Goal: Task Accomplishment & Management: Manage account settings

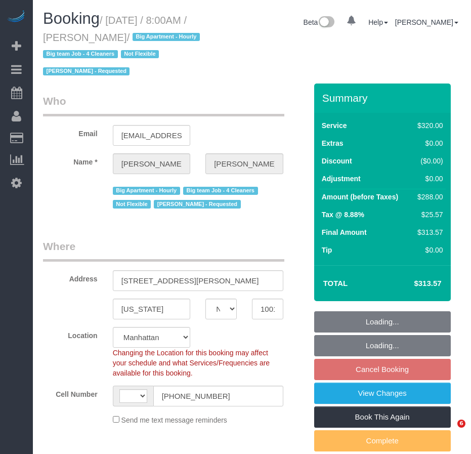
select select "NY"
select select "spot1"
select select "string:[GEOGRAPHIC_DATA]"
select select "object:973"
select select "string:stripe-pm_1O06dr4VGloSiKo7iGTRLKLD"
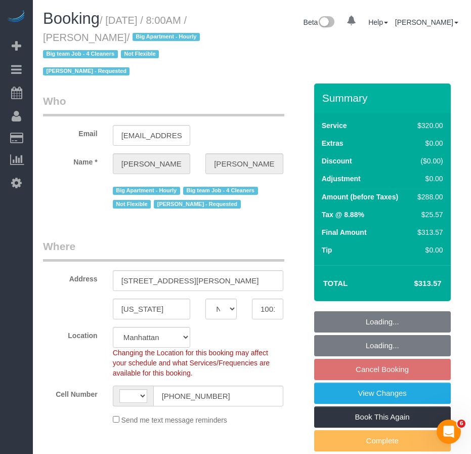
select select "number:56"
select select "number:69"
select select "number:15"
select select "number:5"
select select "object:977"
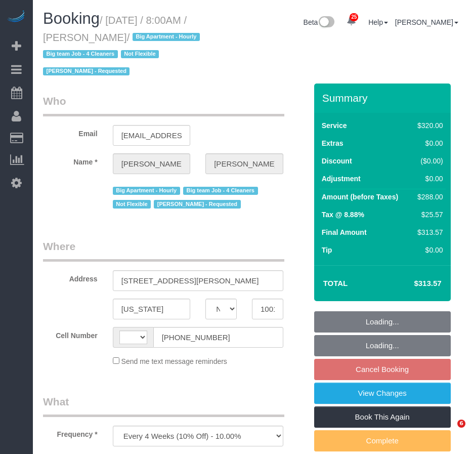
select select "NY"
select select "string:stripe-pm_1O06dr4VGloSiKo7iGTRLKLD"
select select "number:56"
select select "number:69"
select select "number:15"
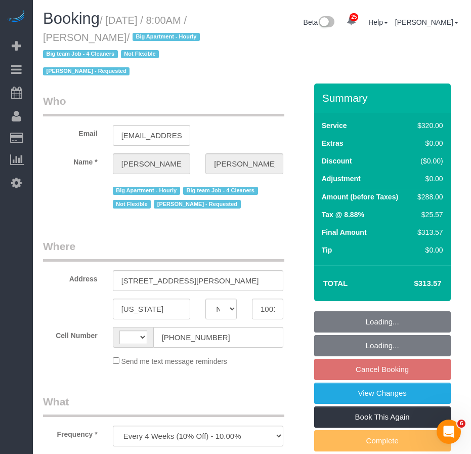
select select "number:5"
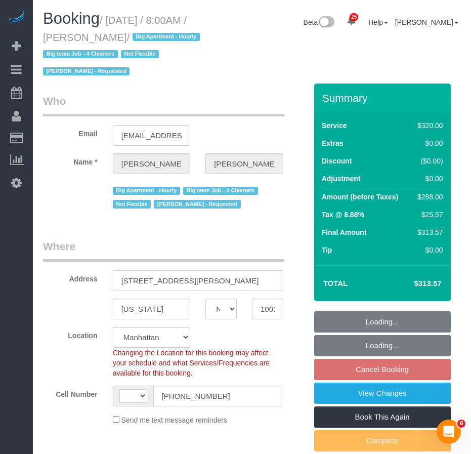
select select "object:725"
select select "string:US"
select select "spot1"
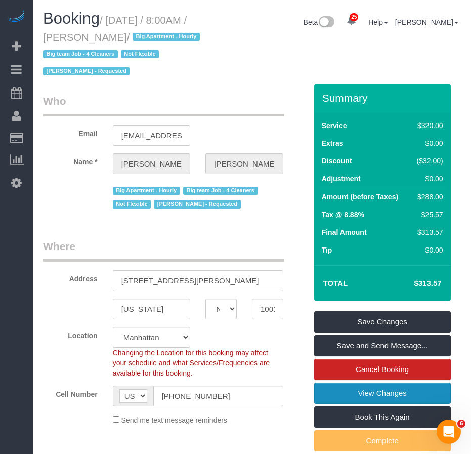
click at [374, 396] on link "View Changes" at bounding box center [382, 393] width 137 height 21
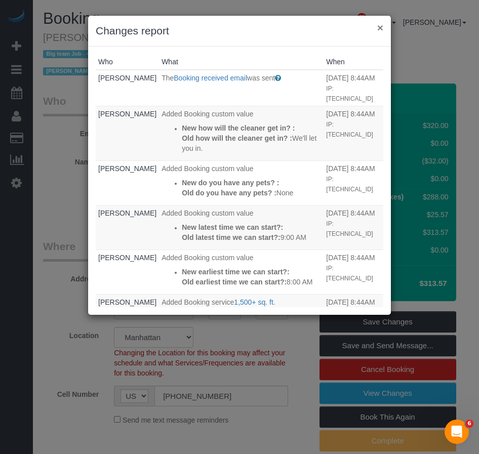
click at [380, 28] on button "×" at bounding box center [380, 27] width 6 height 11
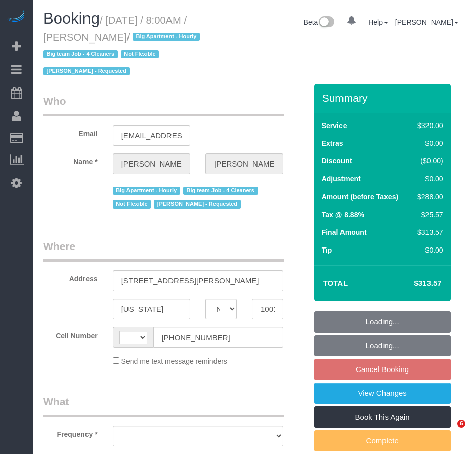
select select "NY"
select select "number:56"
select select "number:69"
select select "number:15"
select select "number:5"
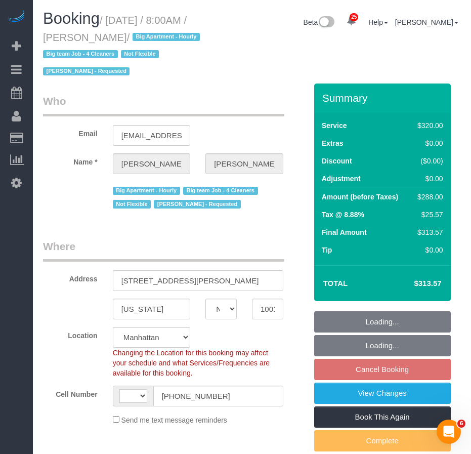
select select "string:stripe-pm_1O06dr4VGloSiKo7iGTRLKLD"
select select "string:[GEOGRAPHIC_DATA]"
select select "spot1"
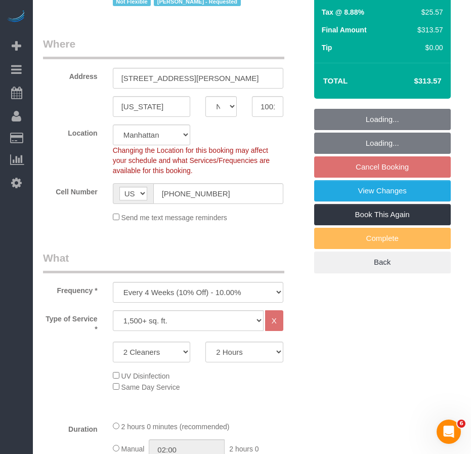
select select "object:1499"
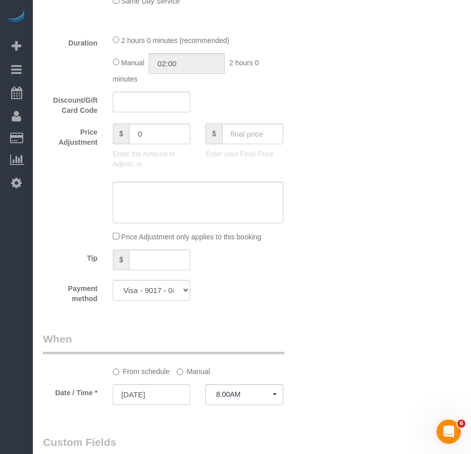
scroll to position [565, 0]
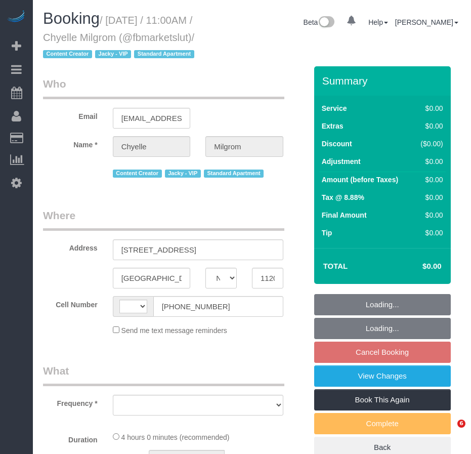
select select "NY"
select select "string:[GEOGRAPHIC_DATA]"
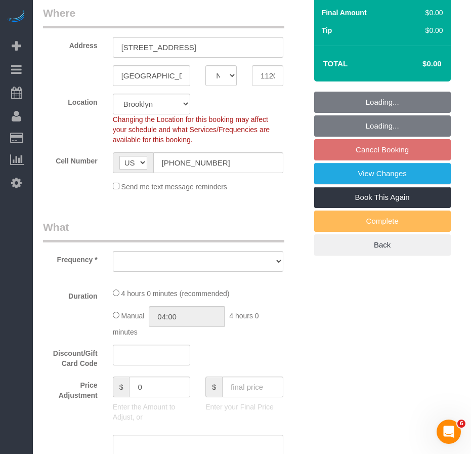
select select "object:834"
select select "4"
select select "240"
select select "spot4"
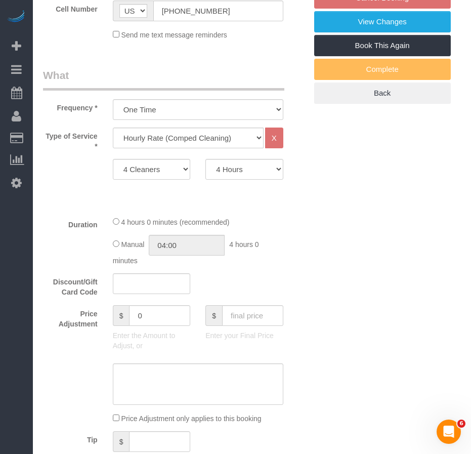
select select "number:89"
select select "number:90"
select select "number:15"
select select "number:7"
select select "object:1120"
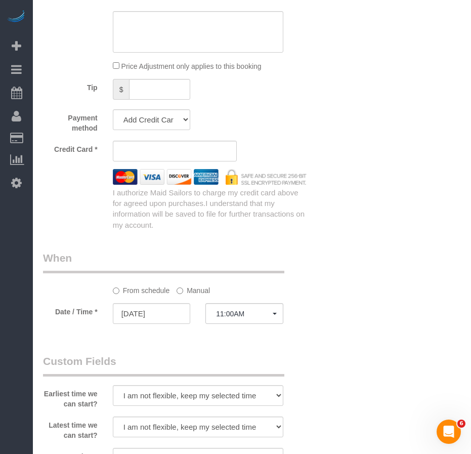
select select "string:stripe-pm_1RhsUC4VGloSiKo7xKl0ELHr"
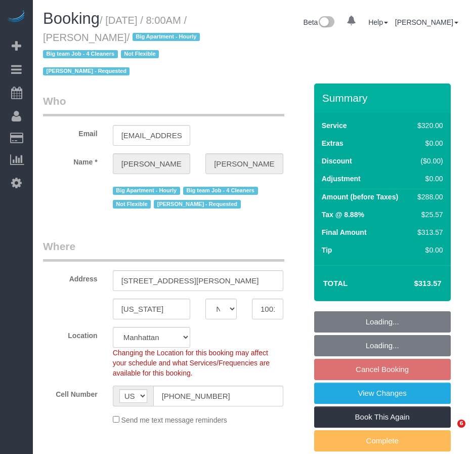
select select "NY"
select select "number:56"
select select "number:69"
select select "number:15"
select select "number:5"
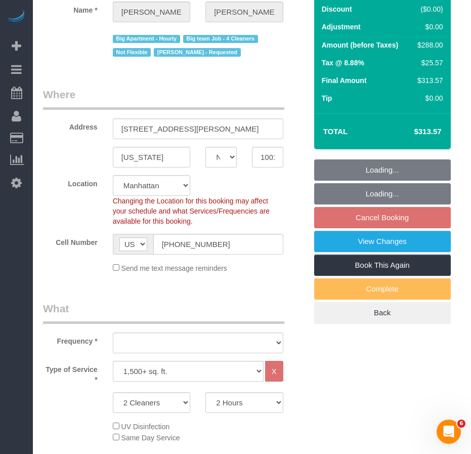
select select "string:stripe-pm_1O06dr4VGloSiKo7iGTRLKLD"
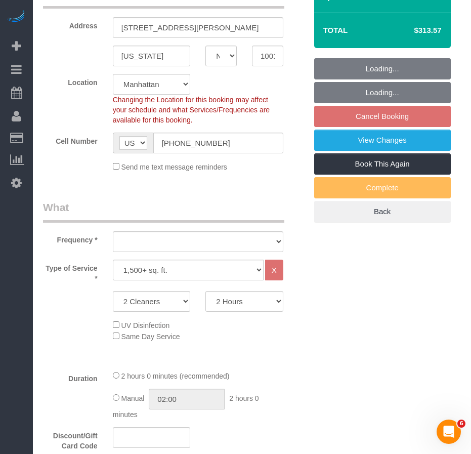
select select "object:1059"
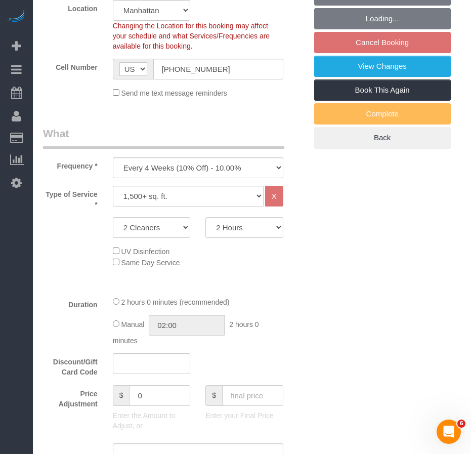
select select "spot1"
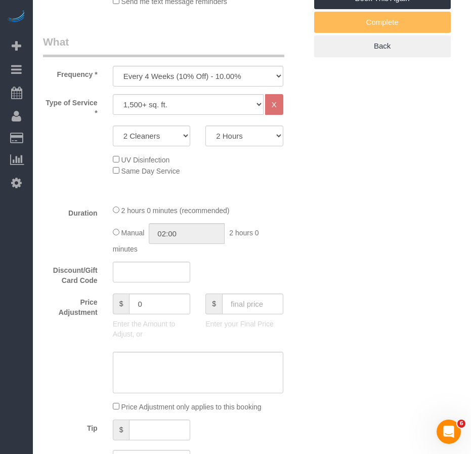
select select "object:1499"
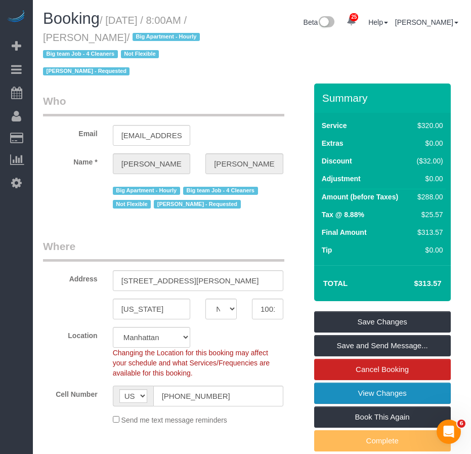
click at [350, 392] on link "View Changes" at bounding box center [382, 393] width 137 height 21
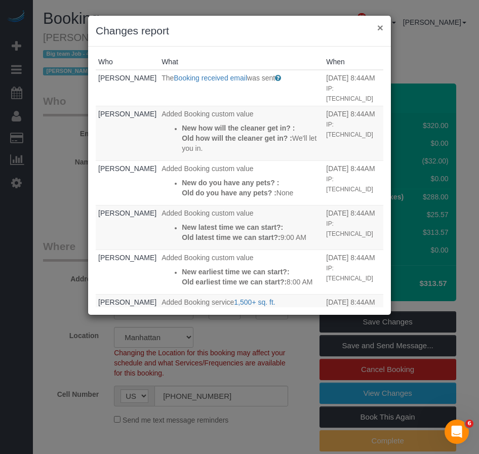
click at [379, 26] on button "×" at bounding box center [380, 27] width 6 height 11
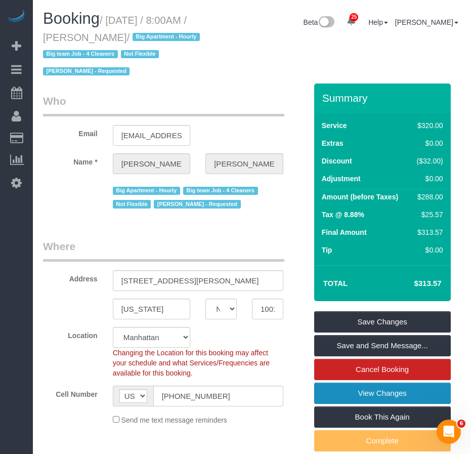
click at [354, 394] on link "View Changes" at bounding box center [382, 393] width 137 height 21
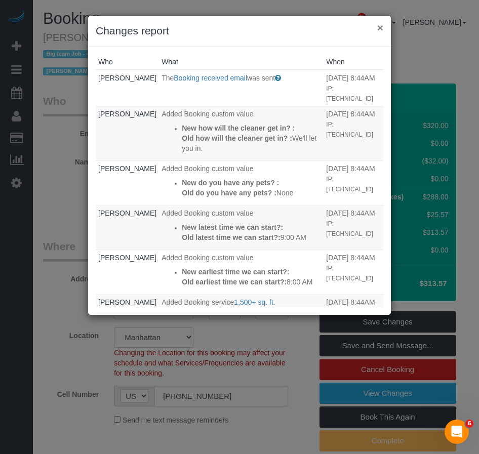
click at [379, 29] on button "×" at bounding box center [380, 27] width 6 height 11
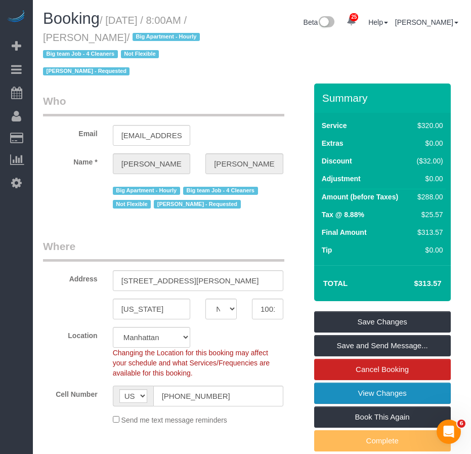
click at [342, 394] on link "View Changes" at bounding box center [382, 393] width 137 height 21
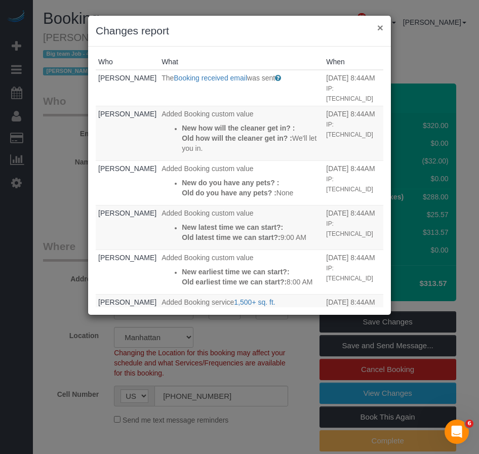
click at [379, 29] on button "×" at bounding box center [380, 27] width 6 height 11
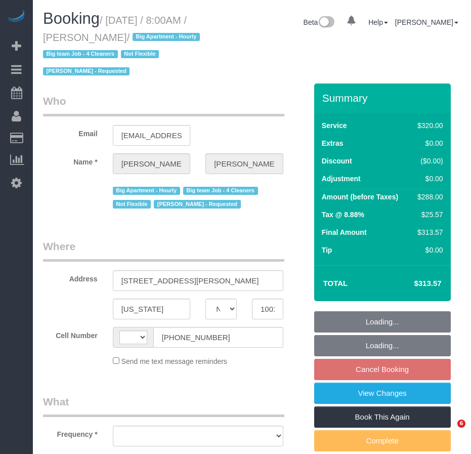
select select "NY"
select select "string:[GEOGRAPHIC_DATA]"
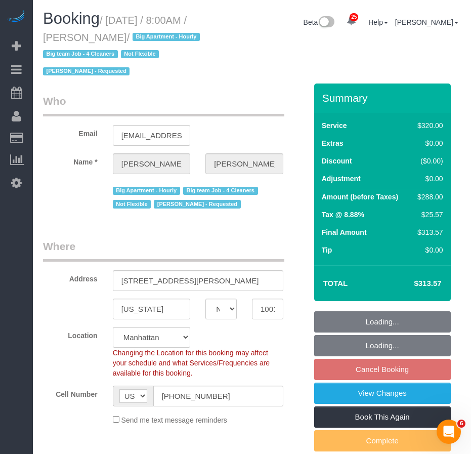
select select "string:stripe-pm_1O06dr4VGloSiKo7iGTRLKLD"
select select "number:56"
select select "number:69"
select select "number:15"
select select "number:5"
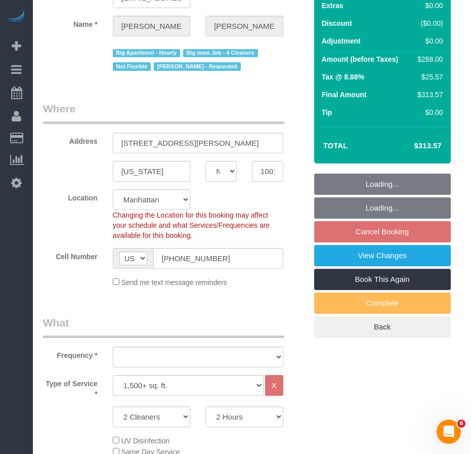
select select "object:1059"
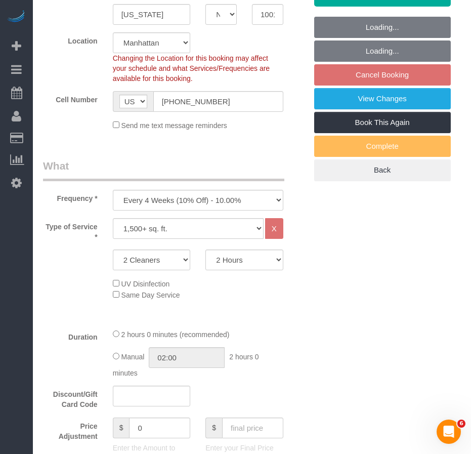
select select "spot1"
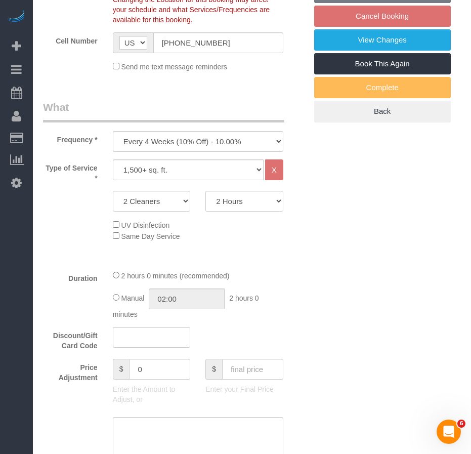
select select "object:1499"
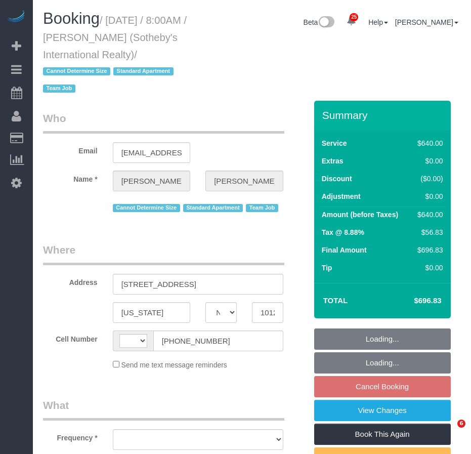
select select "NY"
select select "string:[GEOGRAPHIC_DATA]"
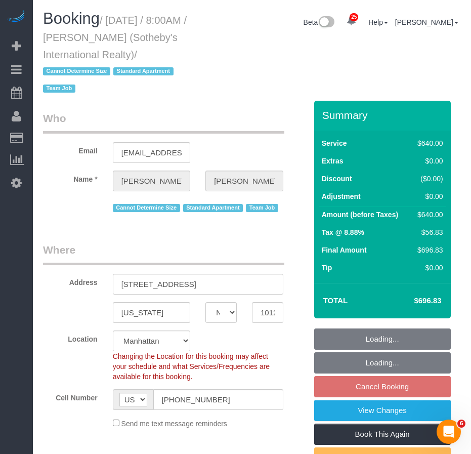
select select "object:973"
select select "240"
select select "spot1"
select select "number:56"
select select "number:74"
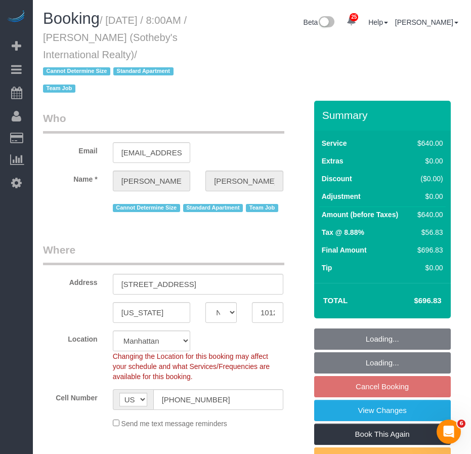
select select "number:15"
select select "number:6"
select select "string:stripe-pm_1LyzvD4VGloSiKo7z6mm3lkI"
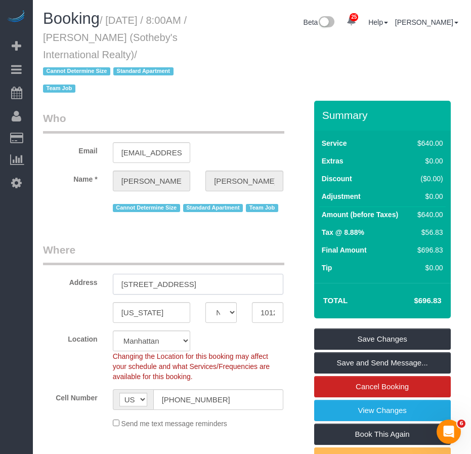
drag, startPoint x: 121, startPoint y: 286, endPoint x: 223, endPoint y: 284, distance: 101.8
click at [223, 284] on input "200 East 95th Street, Apt 27C" at bounding box center [198, 284] width 171 height 21
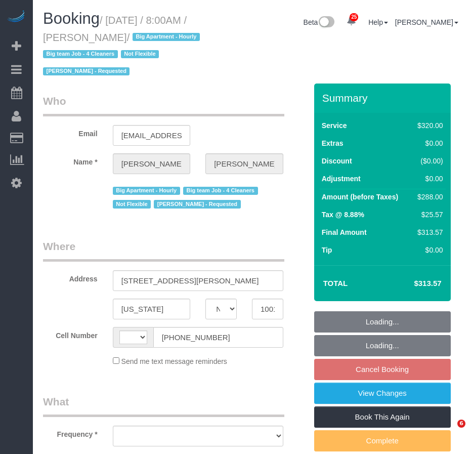
select select "NY"
select select "number:56"
select select "number:69"
select select "number:15"
select select "number:5"
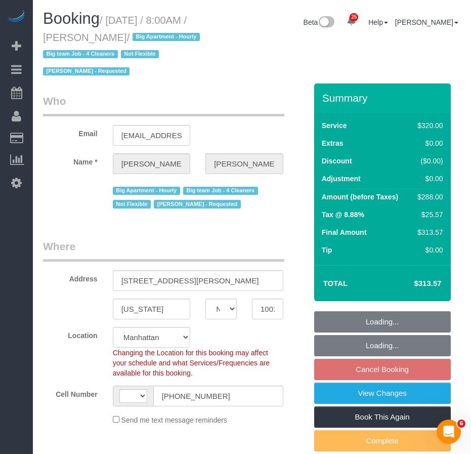
select select "string:[GEOGRAPHIC_DATA]"
select select "string:stripe-pm_1O06dr4VGloSiKo7iGTRLKLD"
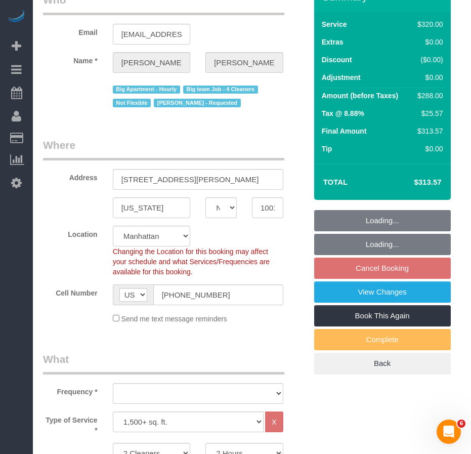
select select "object:1059"
select select "spot1"
select select "object:1499"
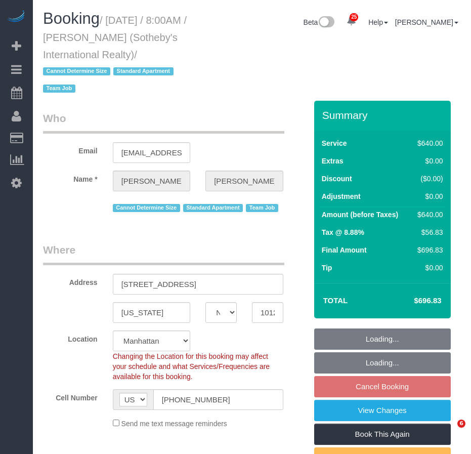
select select "NY"
select select "240"
select select "number:56"
select select "number:74"
select select "number:15"
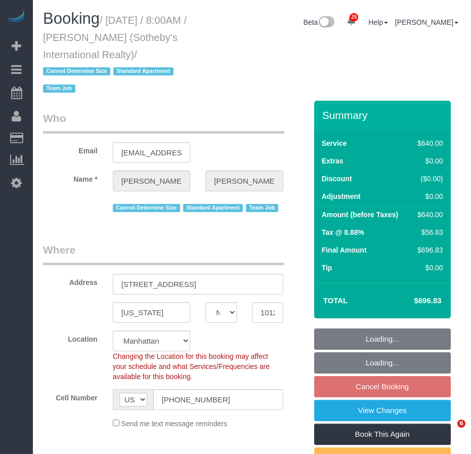
select select "number:6"
select select "object:1495"
select select "spot1"
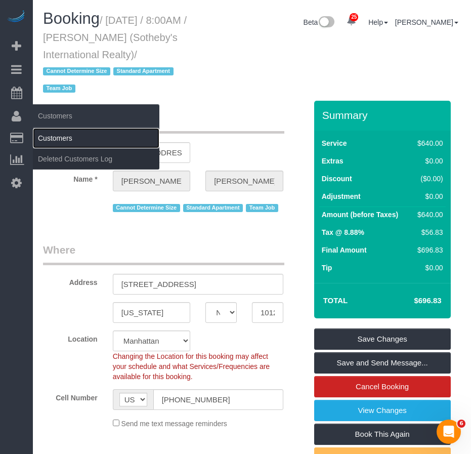
click at [67, 141] on link "Customers" at bounding box center [96, 138] width 127 height 20
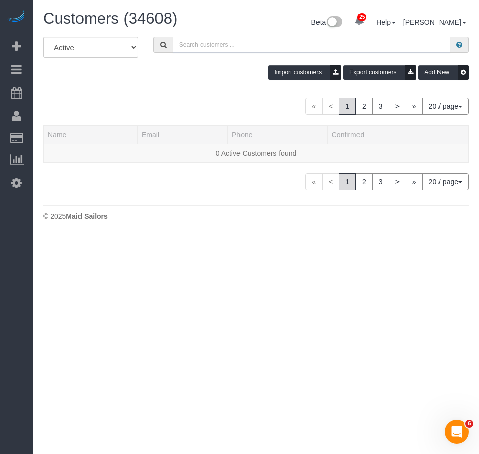
click at [197, 44] on input "text" at bounding box center [311, 45] width 277 height 16
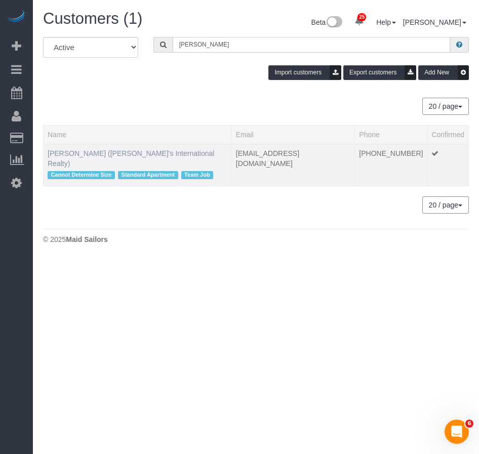
type input "Craig George"
click at [156, 155] on link "Craig George (Sotheby's International Realty)" at bounding box center [131, 158] width 167 height 18
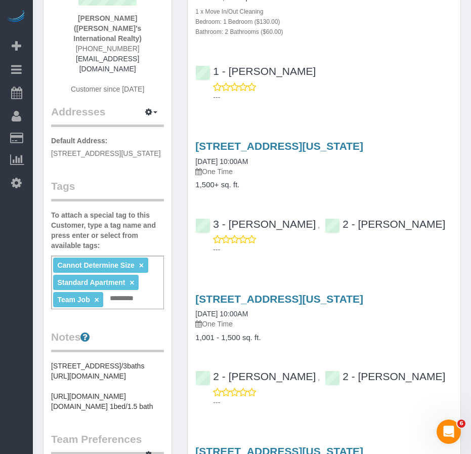
scroll to position [152, 0]
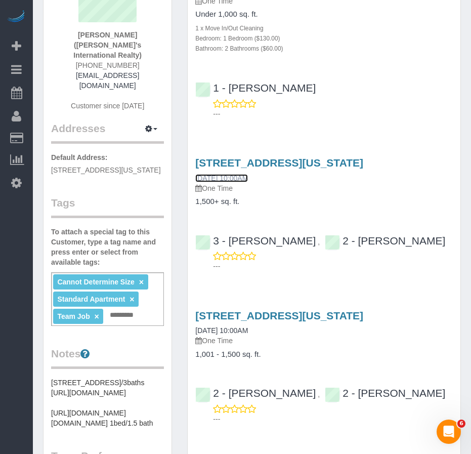
click at [227, 174] on link "09/13/2025 10:00AM" at bounding box center [221, 178] width 53 height 8
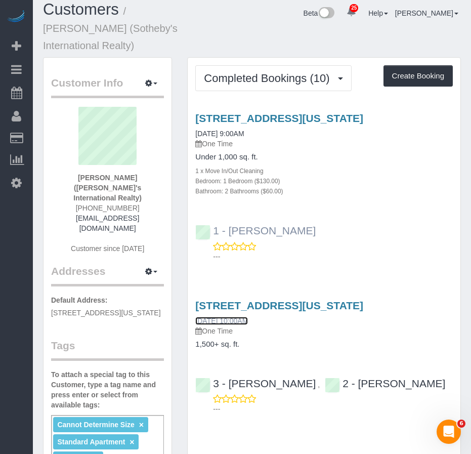
scroll to position [0, 0]
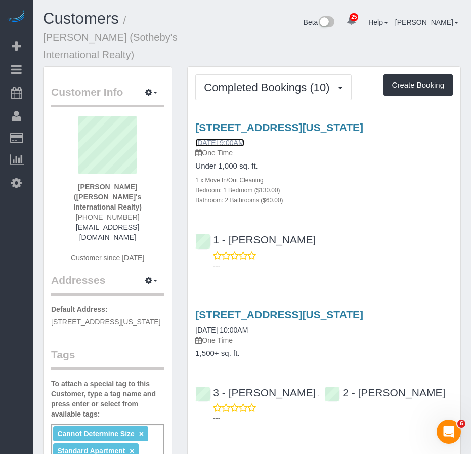
click at [222, 139] on link "09/18/2025 9:00AM" at bounding box center [219, 143] width 49 height 8
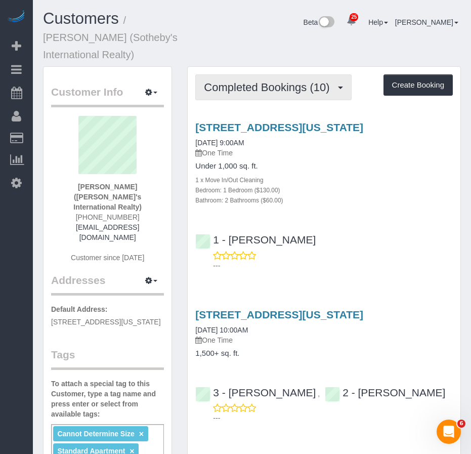
click at [246, 81] on span "Completed Bookings (10)" at bounding box center [269, 87] width 131 height 13
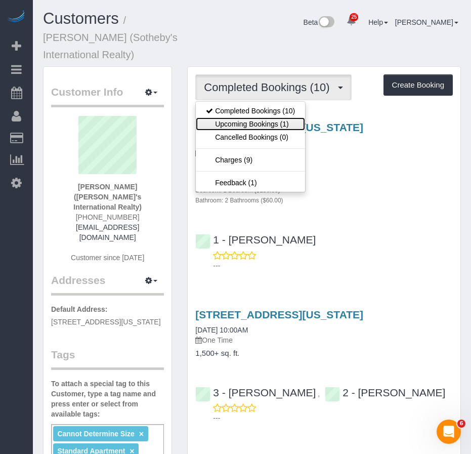
click at [242, 117] on link "Upcoming Bookings (1)" at bounding box center [250, 123] width 109 height 13
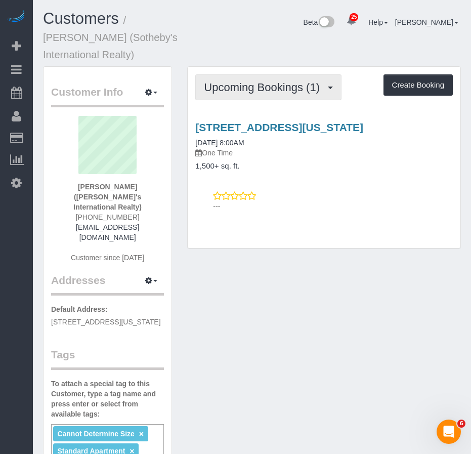
click at [238, 81] on span "Upcoming Bookings (1)" at bounding box center [264, 87] width 121 height 13
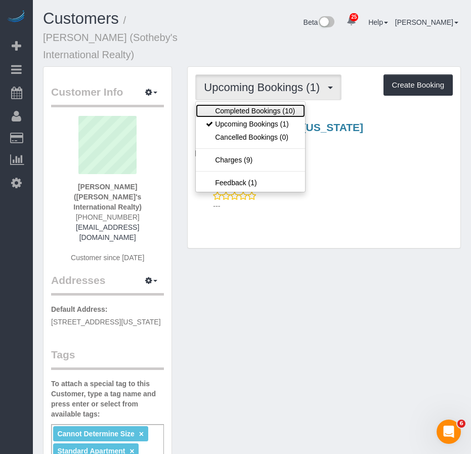
click at [234, 104] on link "Completed Bookings (10)" at bounding box center [250, 110] width 109 height 13
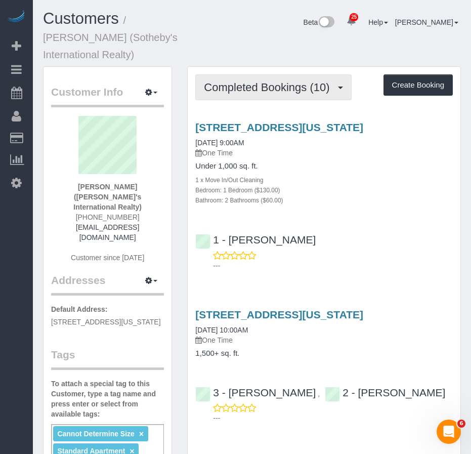
click at [236, 81] on span "Completed Bookings (10)" at bounding box center [269, 87] width 131 height 13
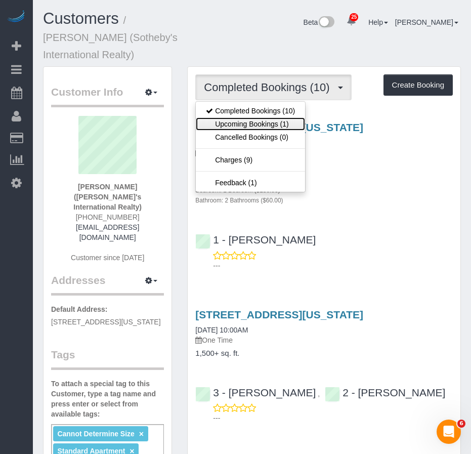
click at [232, 117] on link "Upcoming Bookings (1)" at bounding box center [250, 123] width 109 height 13
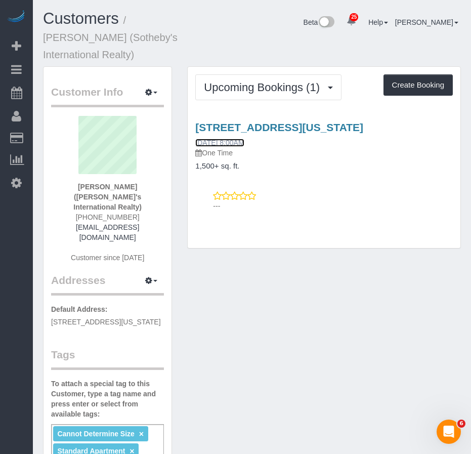
click at [228, 139] on link "[DATE] 8:00AM" at bounding box center [219, 143] width 49 height 8
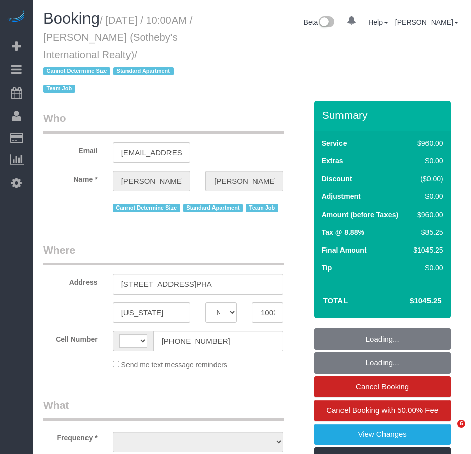
select select "NY"
select select "string:[GEOGRAPHIC_DATA]"
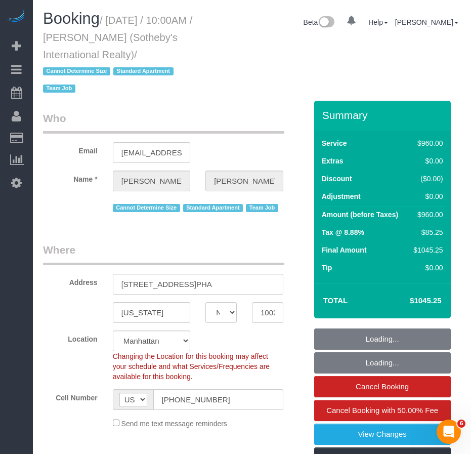
select select "string:stripe-pm_1LyzvD4VGloSiKo7z6mm3lkI"
select select "360"
select select "object:1074"
select select "number:57"
select select "number:74"
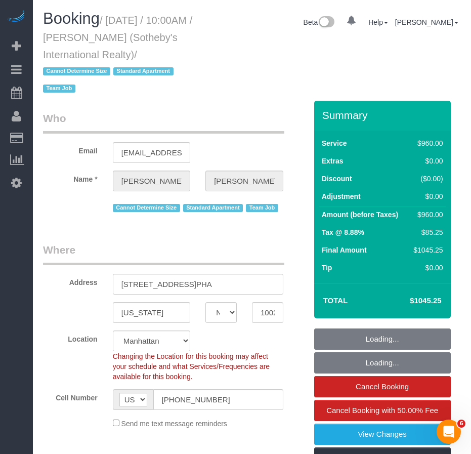
select select "number:15"
select select "number:6"
select select "spot1"
select select "object:1520"
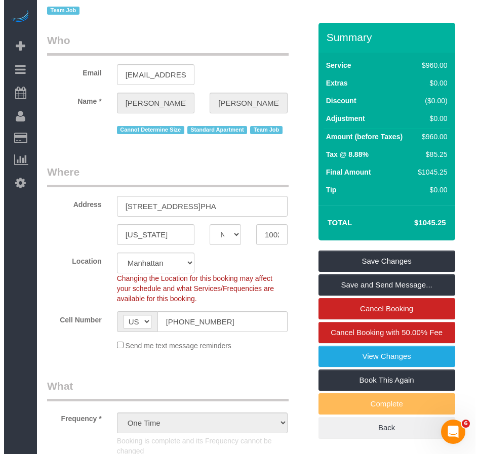
scroll to position [51, 0]
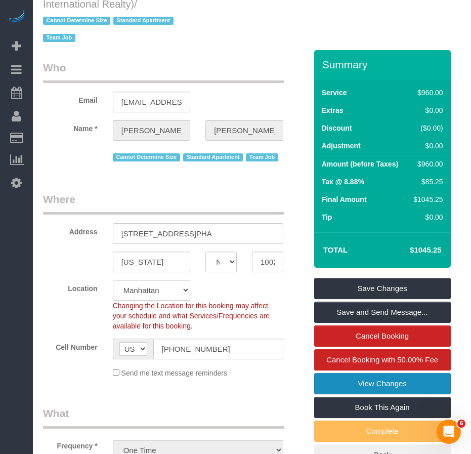
click at [357, 383] on link "View Changes" at bounding box center [382, 383] width 137 height 21
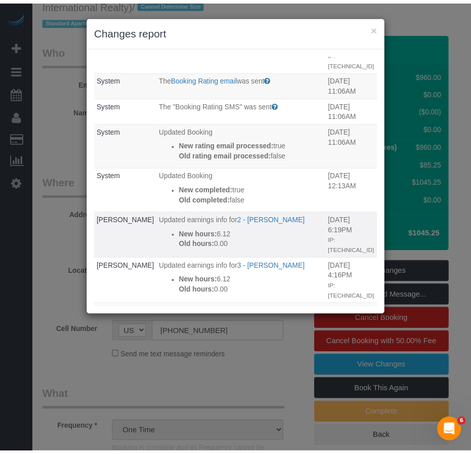
scroll to position [101, 0]
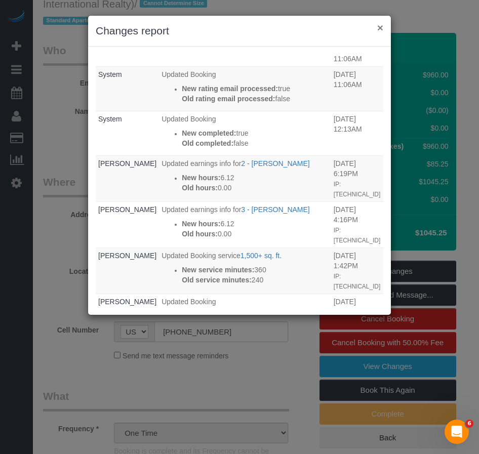
click at [380, 30] on button "×" at bounding box center [380, 27] width 6 height 11
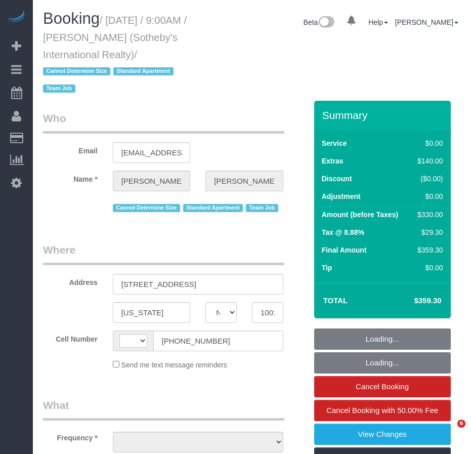
select select "NY"
select select "string:[GEOGRAPHIC_DATA]"
select select "object:585"
select select "string:stripe-pm_1LyzvD4VGloSiKo7z6mm3lkI"
select select "number:56"
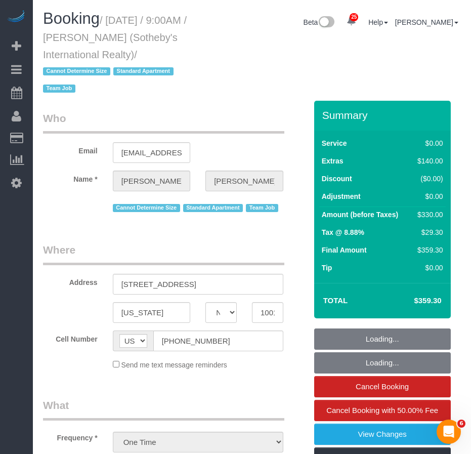
select select "number:74"
select select "number:15"
select select "number:6"
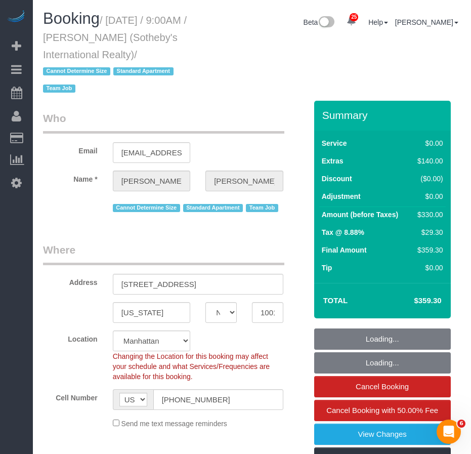
select select "object:983"
select select "spot1"
select select "1"
select select "2"
select select "1"
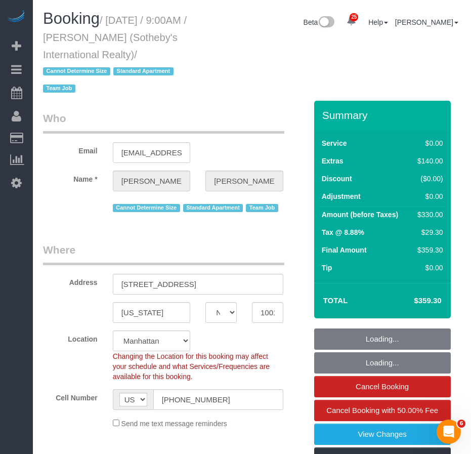
select select "2"
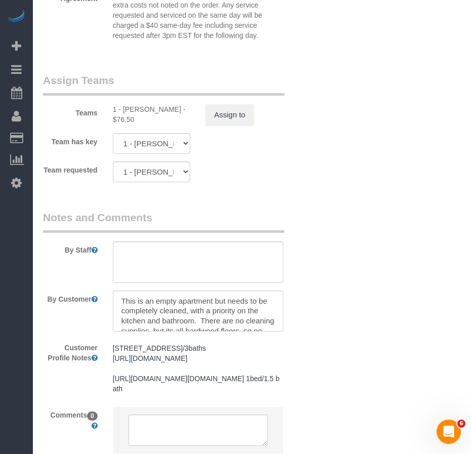
scroll to position [1468, 0]
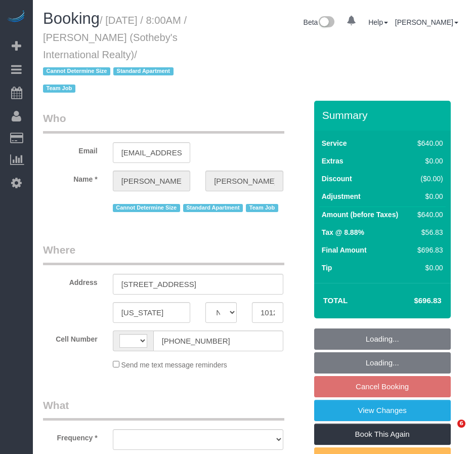
select select "NY"
select select "string:[GEOGRAPHIC_DATA]"
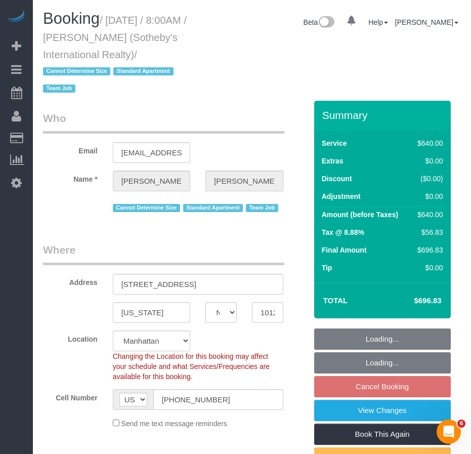
select select "object:819"
select select "string:stripe-pm_1LyzvD4VGloSiKo7z6mm3lkI"
select select "object:823"
select select "number:56"
select select "number:74"
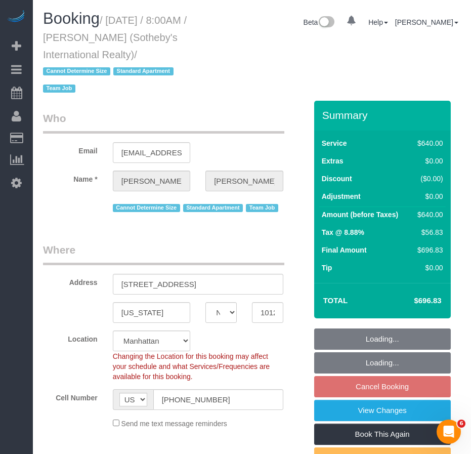
select select "number:15"
select select "number:6"
select select "240"
select select "spot1"
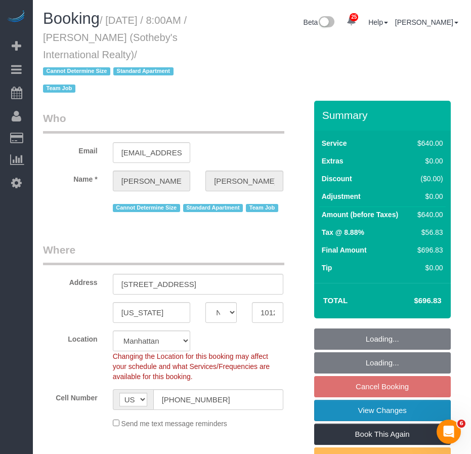
click at [360, 411] on link "View Changes" at bounding box center [382, 410] width 137 height 21
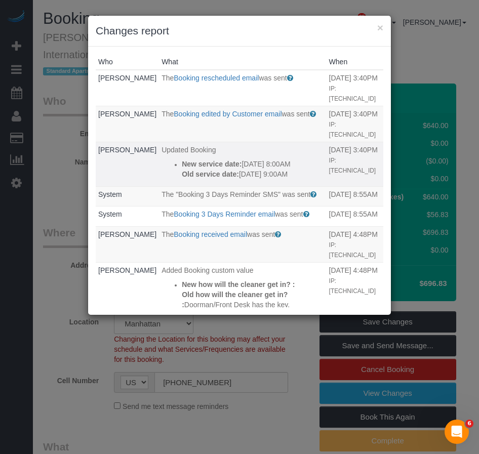
drag, startPoint x: 283, startPoint y: 177, endPoint x: 157, endPoint y: 168, distance: 126.9
click at [161, 168] on ul "New service date: [DATE] 8:00AM Old service date: [DATE] 9:00AM" at bounding box center [242, 169] width 162 height 20
copy div "New service date: [DATE] 8:00AM Old service date: [DATE] 9:00AM"
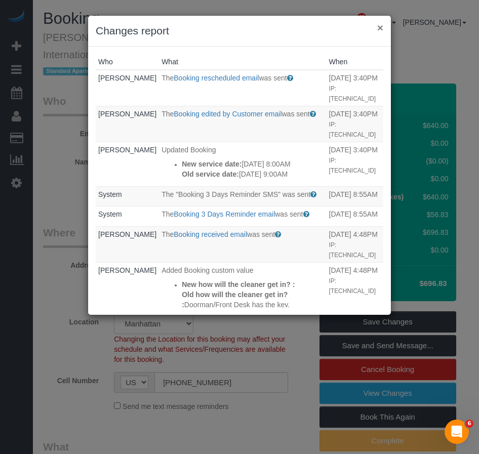
click at [381, 28] on button "×" at bounding box center [380, 27] width 6 height 11
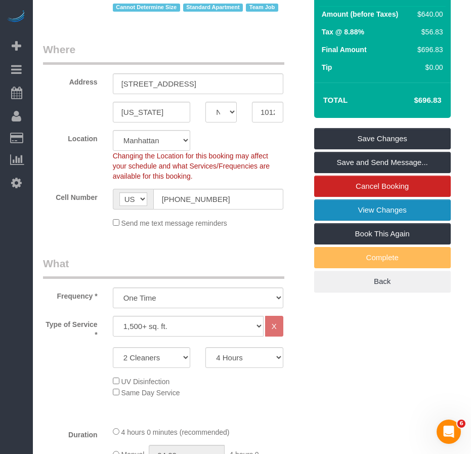
scroll to position [204, 0]
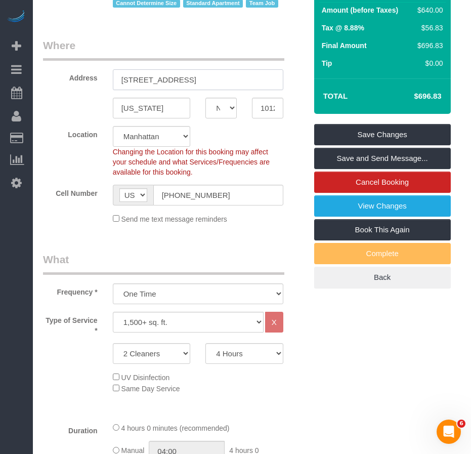
drag, startPoint x: 121, startPoint y: 81, endPoint x: 194, endPoint y: 80, distance: 72.4
click at [194, 80] on input "[STREET_ADDRESS]" at bounding box center [198, 79] width 171 height 21
drag, startPoint x: 158, startPoint y: 108, endPoint x: 118, endPoint y: 108, distance: 40.0
click at [118, 108] on input "[US_STATE]" at bounding box center [152, 108] width 78 height 21
click at [271, 108] on input "10128" at bounding box center [267, 108] width 31 height 21
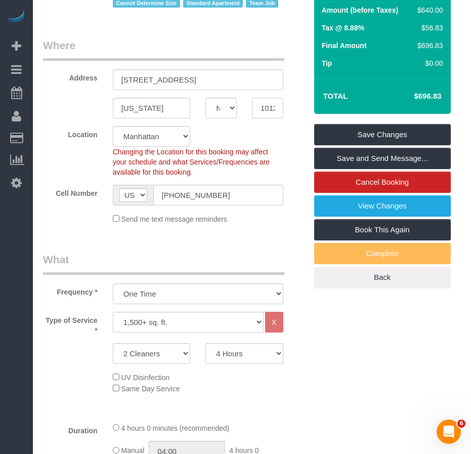
click at [271, 108] on input "10128" at bounding box center [267, 108] width 31 height 21
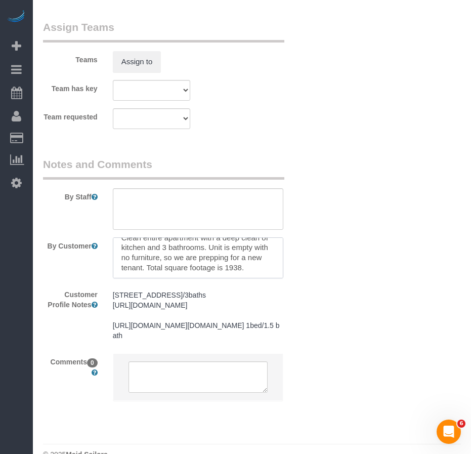
scroll to position [1217, 0]
